Goal: Information Seeking & Learning: Compare options

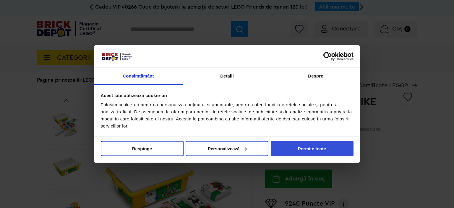
click at [323, 153] on button "Permite toate" at bounding box center [312, 148] width 83 height 15
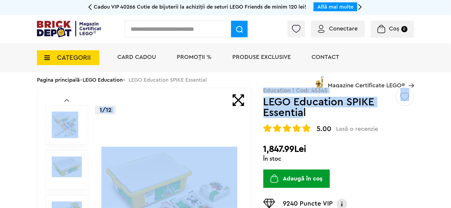
drag, startPoint x: 262, startPoint y: 101, endPoint x: 303, endPoint y: 111, distance: 42.0
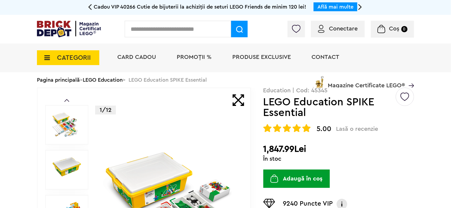
click at [322, 115] on h1 "LEGO Education SPIKE Essential" at bounding box center [328, 107] width 131 height 21
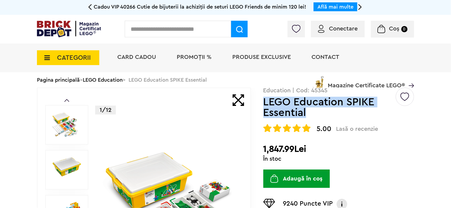
drag, startPoint x: 319, startPoint y: 116, endPoint x: 264, endPoint y: 102, distance: 56.5
click at [264, 102] on h1 "LEGO Education SPIKE Essential" at bounding box center [328, 107] width 131 height 21
copy h1 "LEGO Education SPIKE Essential"
click at [313, 111] on h1 "LEGO Education SPIKE Essential" at bounding box center [328, 107] width 131 height 21
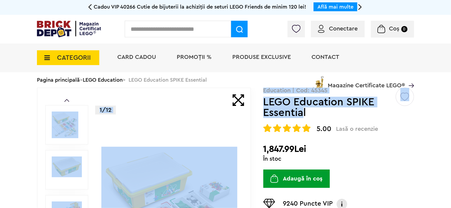
drag, startPoint x: 262, startPoint y: 100, endPoint x: 304, endPoint y: 110, distance: 42.6
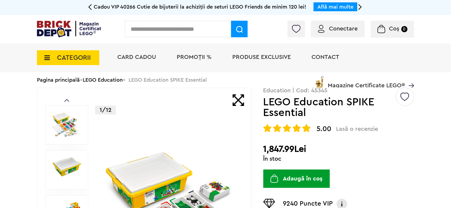
click at [314, 113] on h1 "LEGO Education SPIKE Essential" at bounding box center [328, 107] width 131 height 21
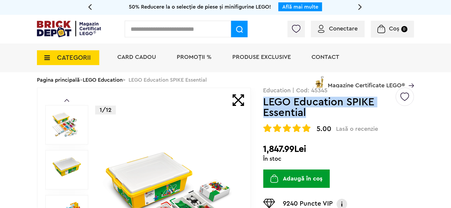
drag, startPoint x: 310, startPoint y: 113, endPoint x: 263, endPoint y: 102, distance: 47.5
click at [263, 102] on h1 "LEGO Education SPIKE Essential" at bounding box center [328, 107] width 131 height 21
